Goal: Task Accomplishment & Management: Use online tool/utility

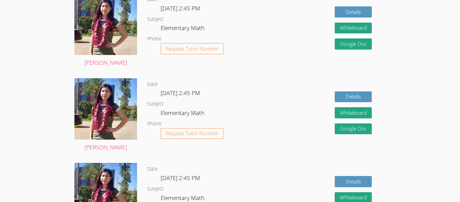
scroll to position [220, 0]
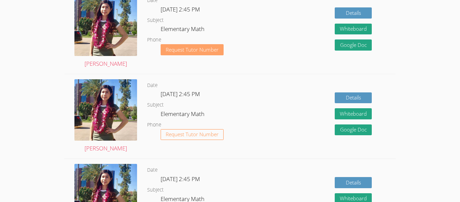
click at [193, 47] on span "Request Tutor Number" at bounding box center [192, 49] width 53 height 5
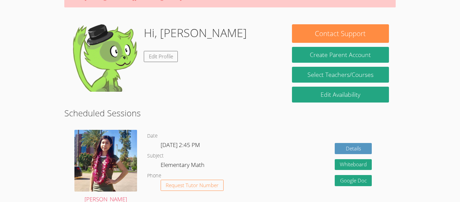
scroll to position [72, 0]
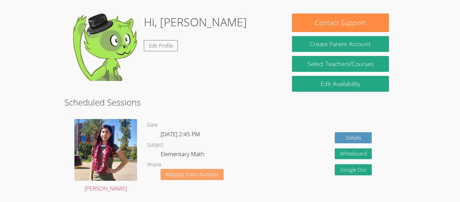
click at [176, 175] on span "Request Tutor Number" at bounding box center [192, 174] width 53 height 5
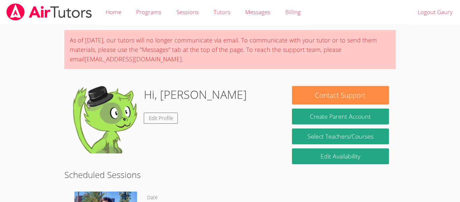
scroll to position [72, 0]
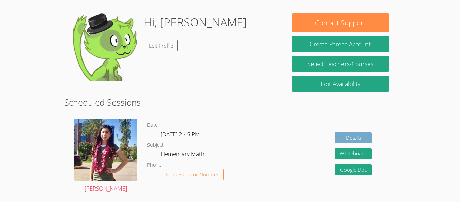
click at [367, 134] on link "Details" at bounding box center [353, 137] width 37 height 11
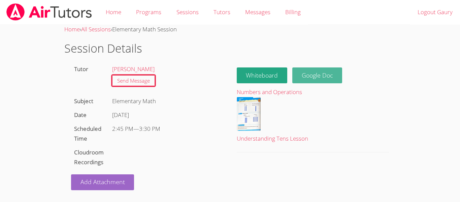
click at [321, 74] on link "Google Doc" at bounding box center [317, 75] width 50 height 16
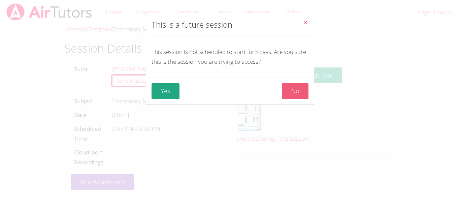
click at [295, 93] on button "No" at bounding box center [295, 91] width 27 height 16
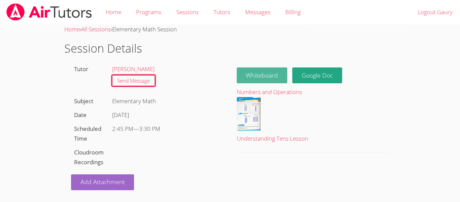
click at [265, 70] on button "Whiteboard" at bounding box center [262, 75] width 51 height 16
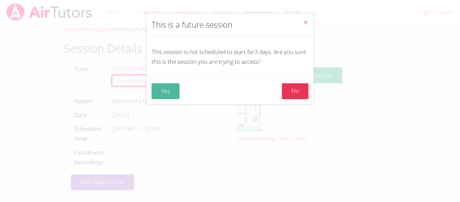
click at [164, 85] on button "Yes" at bounding box center [166, 91] width 28 height 16
